Goal: Navigation & Orientation: Find specific page/section

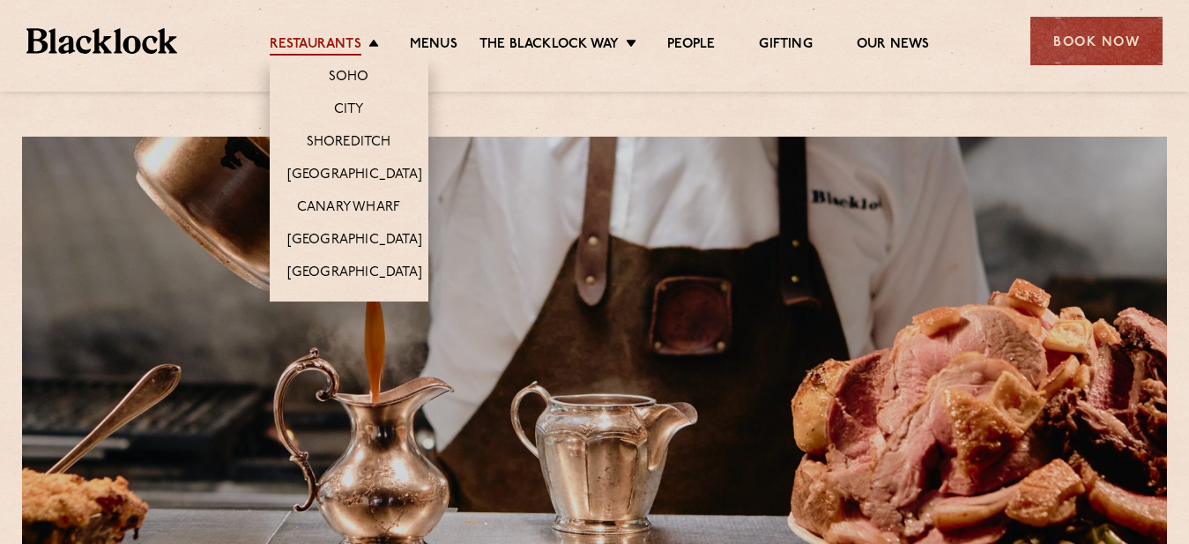
click at [360, 47] on link "Restaurants" at bounding box center [316, 45] width 92 height 19
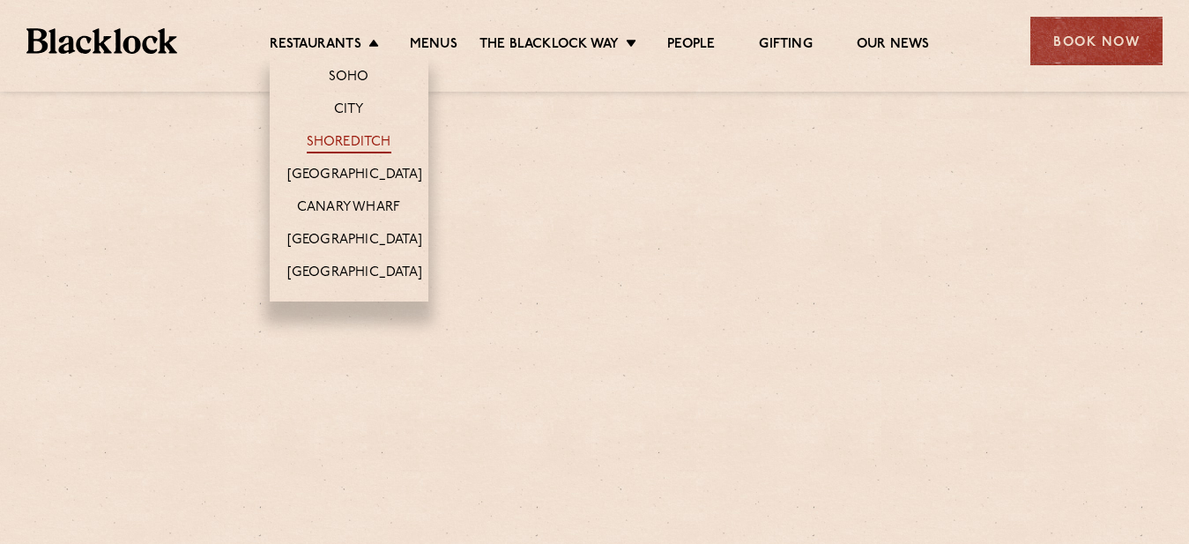
click at [344, 135] on link "Shoreditch" at bounding box center [349, 143] width 85 height 19
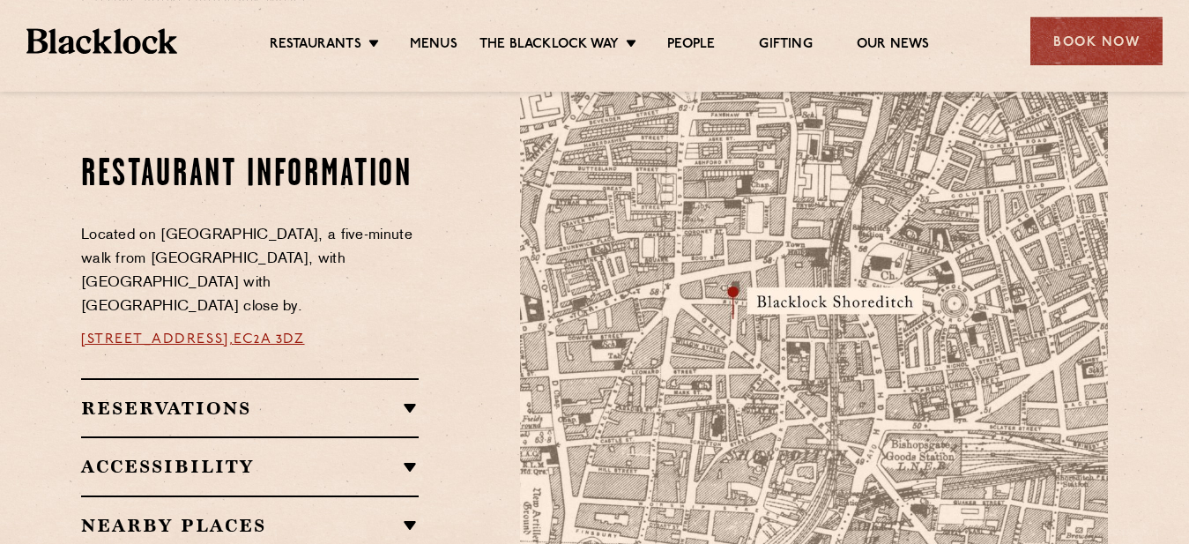
scroll to position [959, 0]
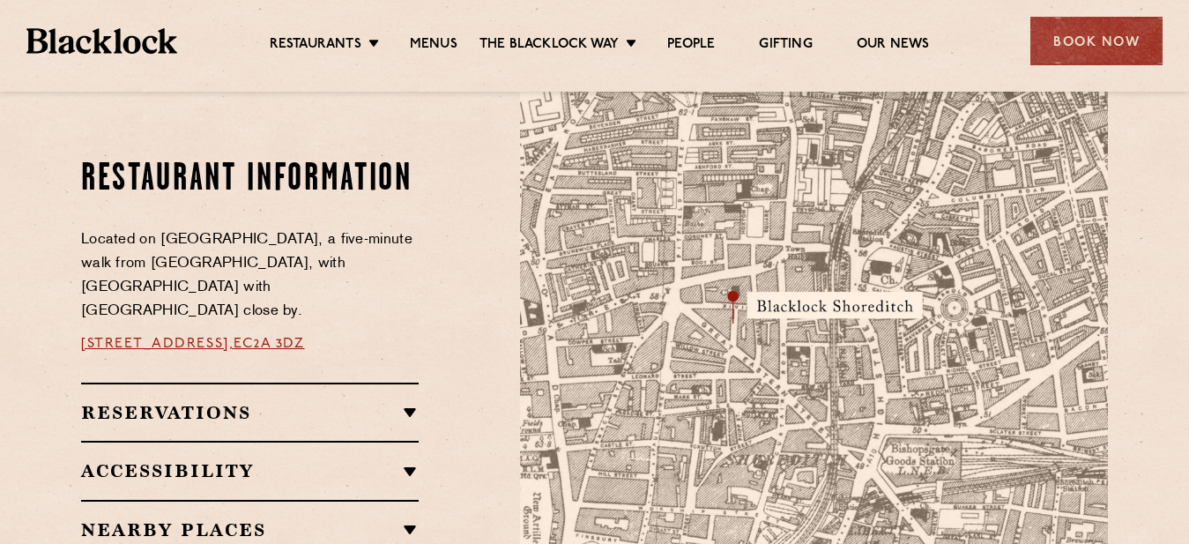
drag, startPoint x: 546, startPoint y: 266, endPoint x: 587, endPoint y: 231, distance: 54.4
click at [587, 231] on img at bounding box center [814, 387] width 588 height 619
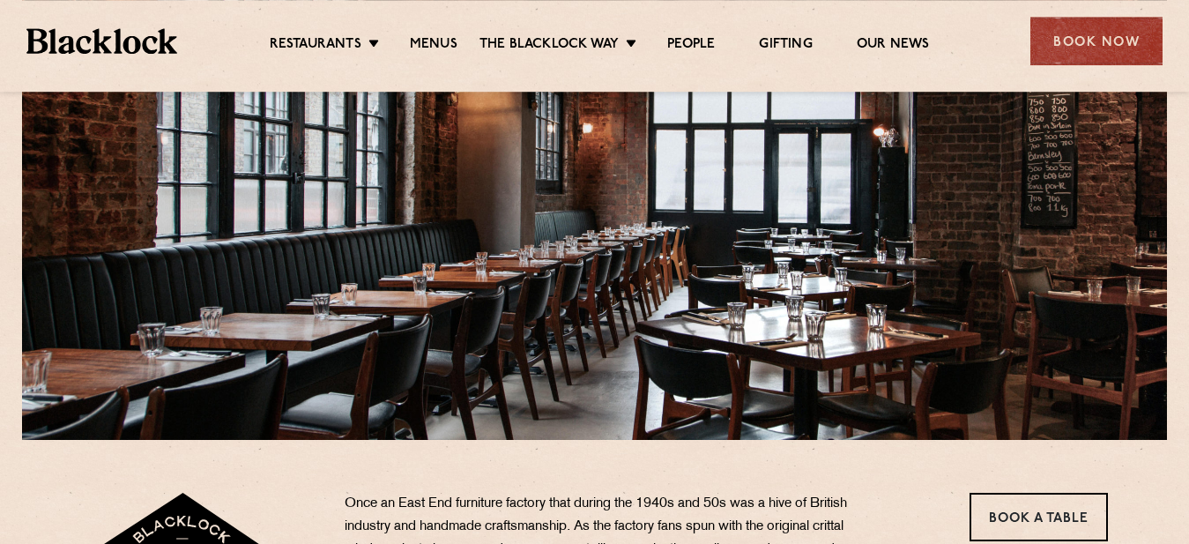
scroll to position [0, 0]
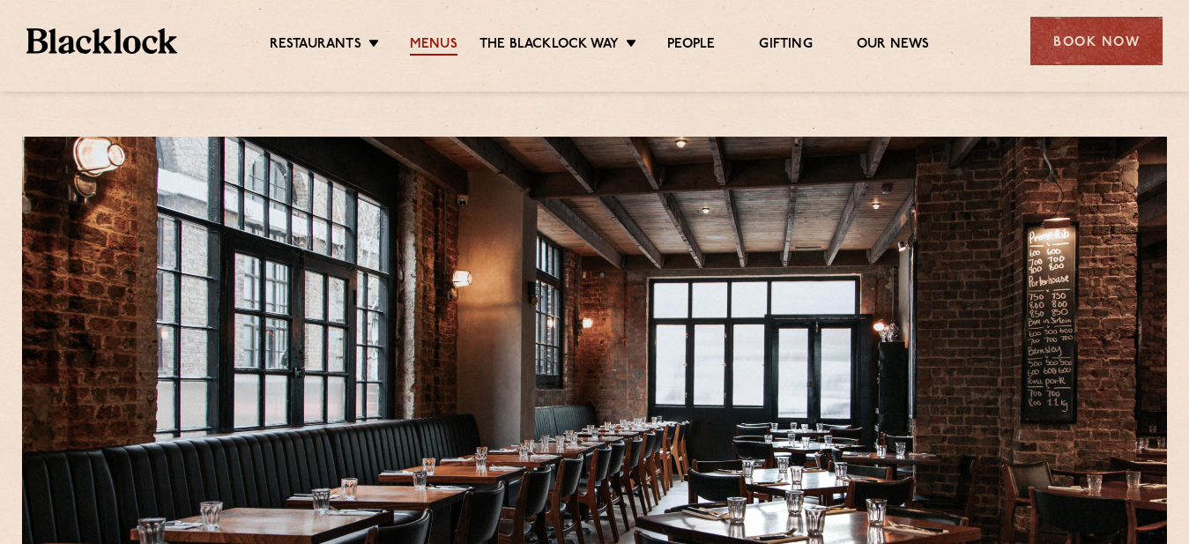
click at [435, 47] on link "Menus" at bounding box center [434, 45] width 48 height 19
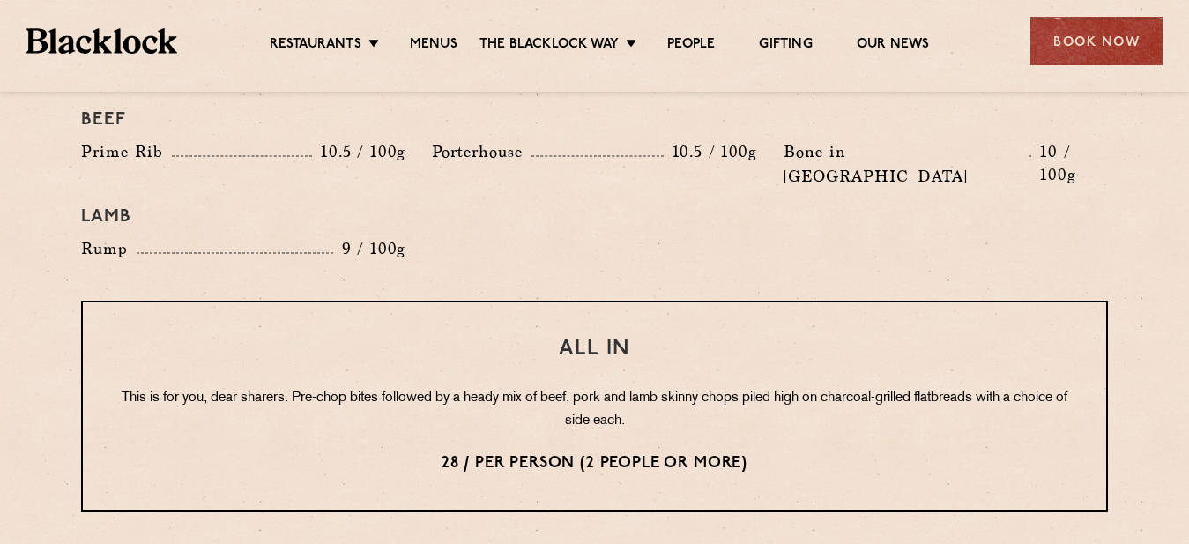
scroll to position [1931, 0]
